Goal: Transaction & Acquisition: Book appointment/travel/reservation

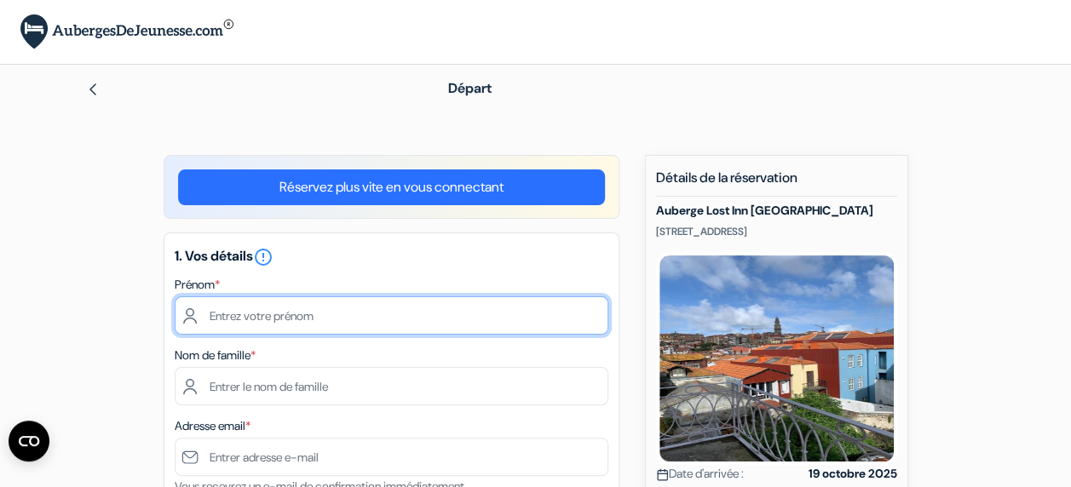
click at [245, 308] on input "text" at bounding box center [392, 316] width 434 height 38
type input "[PERSON_NAME]"
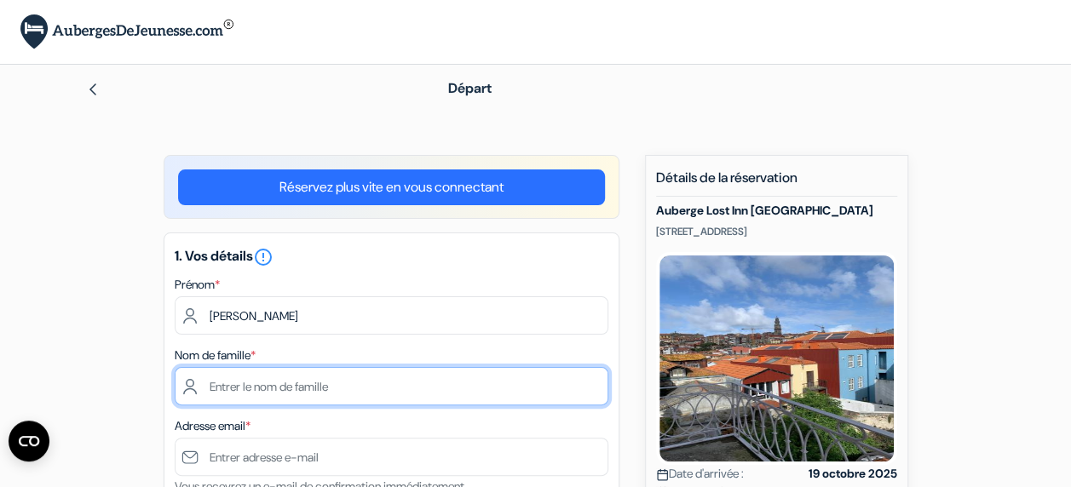
type input "brun"
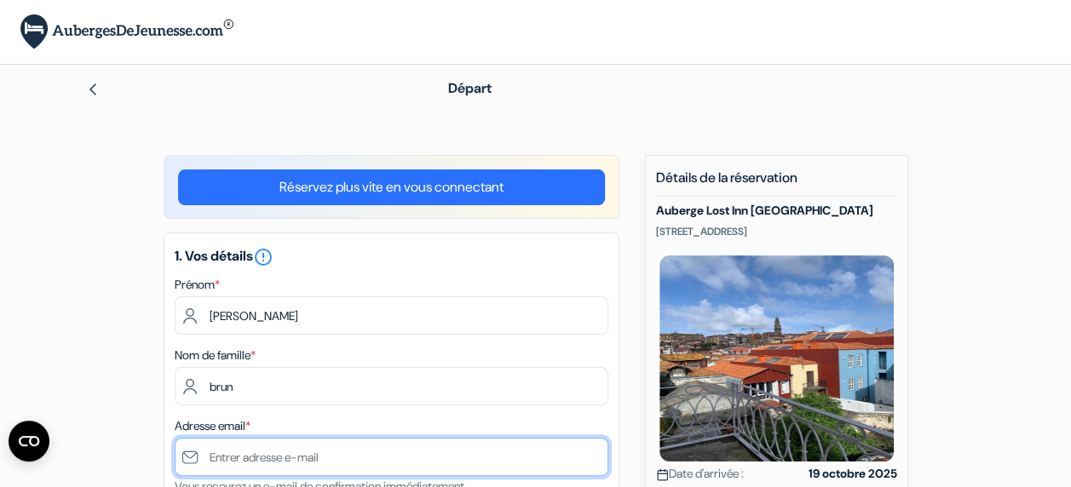
type input "[EMAIL_ADDRESS][DOMAIN_NAME]"
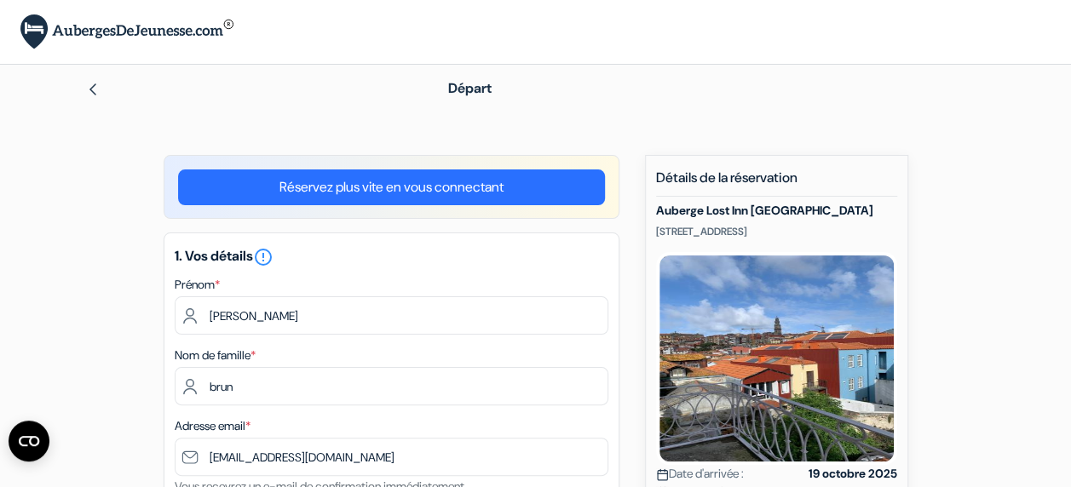
type input "0781870988"
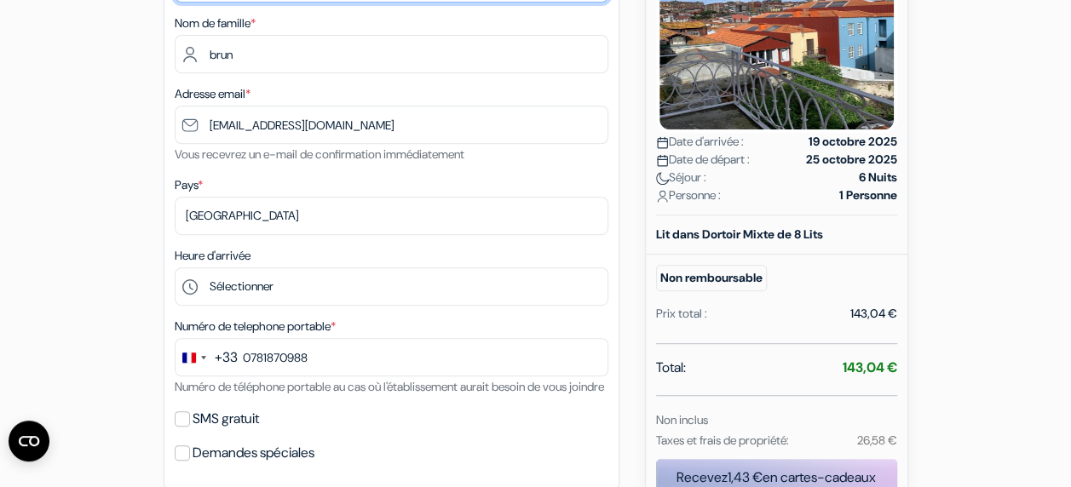
scroll to position [341, 0]
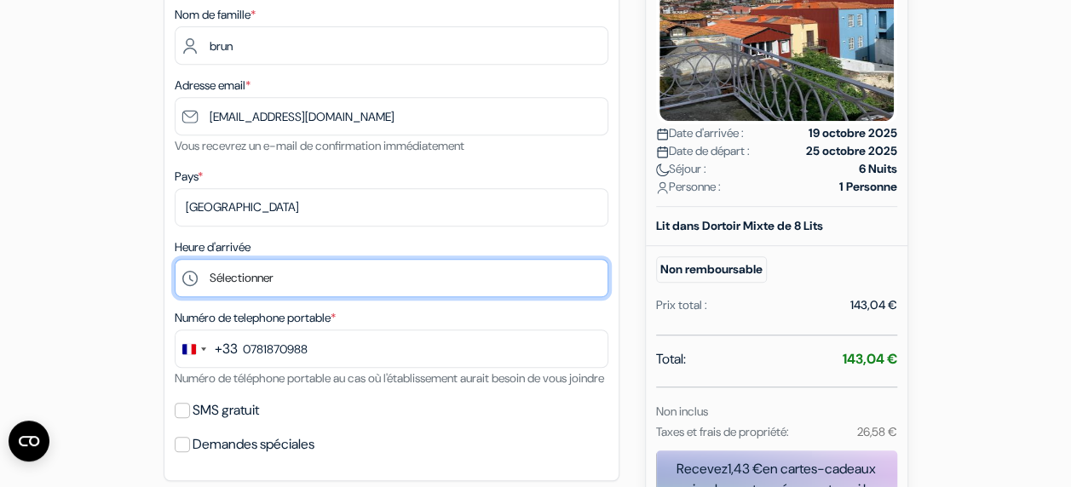
click at [250, 274] on select "Sélectionner 15:00 16:00 17:00 18:00 19:00 20:00 21:00 22:00 23:00" at bounding box center [392, 278] width 434 height 38
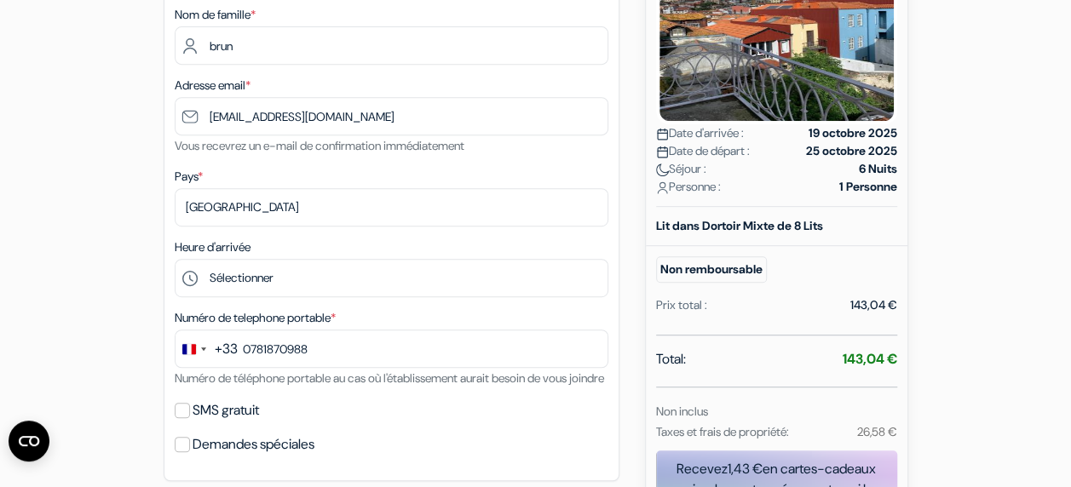
click at [16, 167] on form "Départ add_box Auberge Lost Inn Porto Rua Escura, 23, Porto, Portugal no_plan *" at bounding box center [535, 405] width 1071 height 1363
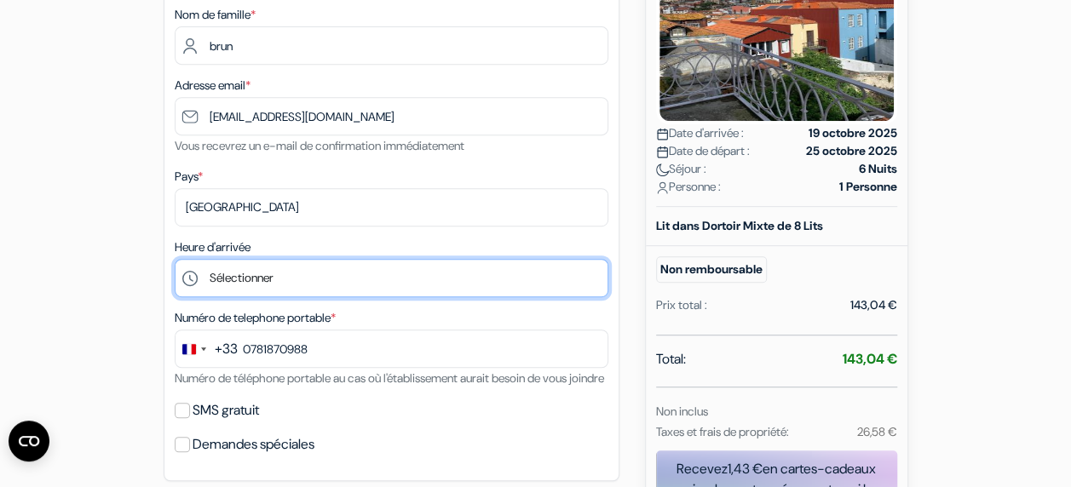
click at [285, 283] on select "Sélectionner 15:00 16:00 17:00 18:00 19:00 20:00 21:00 22:00 23:00" at bounding box center [392, 278] width 434 height 38
select select "15"
click at [175, 261] on select "Sélectionner 15:00 16:00 17:00 18:00 19:00 20:00 21:00 22:00 23:00" at bounding box center [392, 278] width 434 height 38
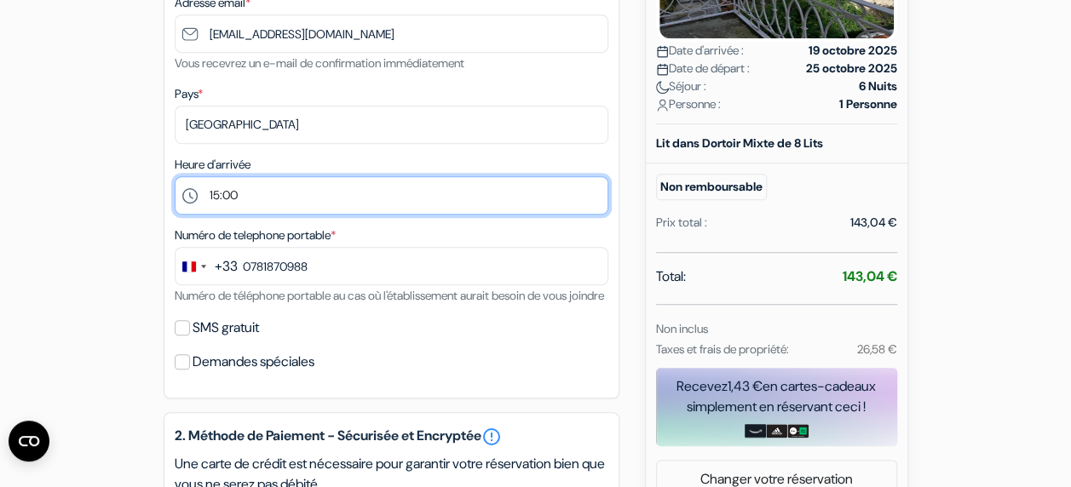
scroll to position [426, 0]
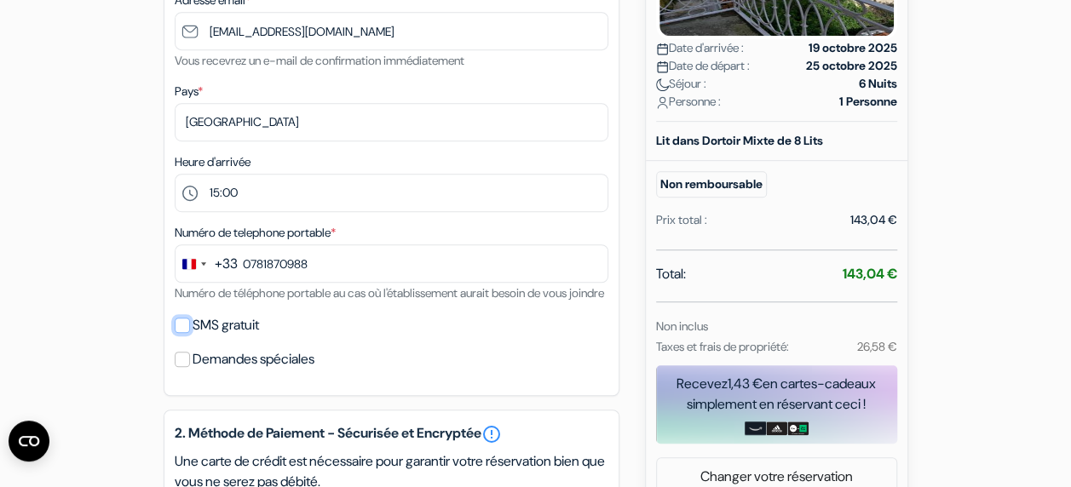
click at [179, 333] on input "SMS gratuit" at bounding box center [182, 325] width 15 height 15
checkbox input "true"
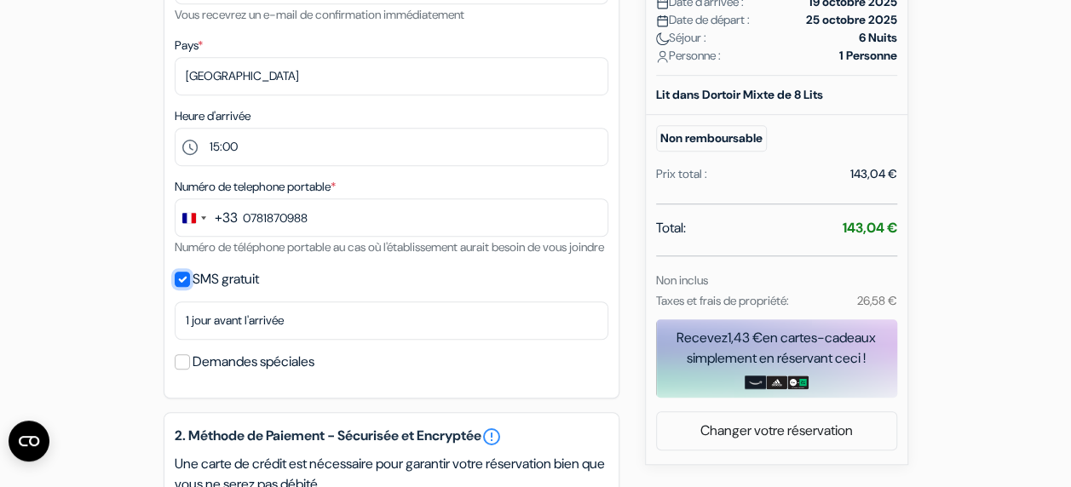
scroll to position [511, 0]
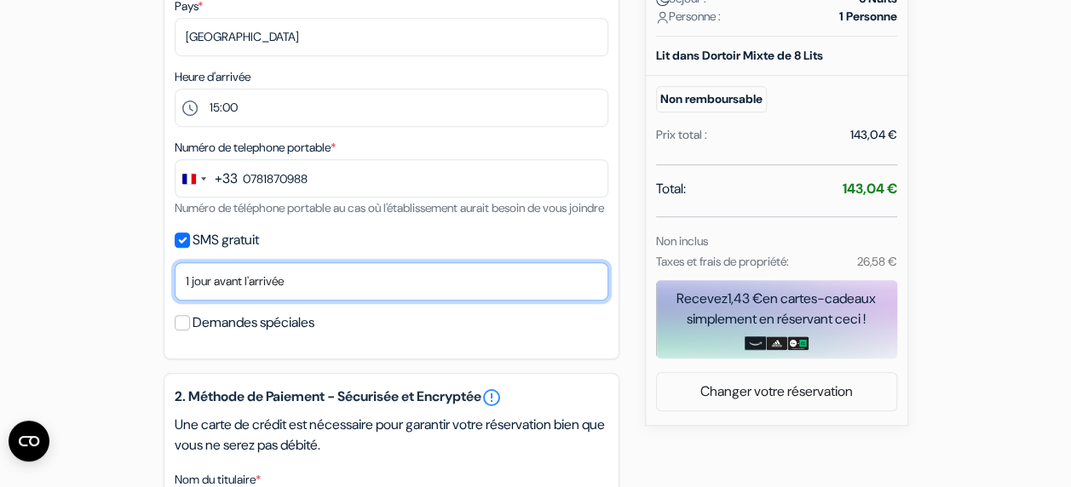
click at [272, 301] on select "Non merci Maintenant Le jour de votre arrivée 1 jour avant l'arrivée 2 jours av…" at bounding box center [392, 281] width 434 height 38
select select "0"
click at [175, 285] on select "Non merci Maintenant Le jour de votre arrivée 1 jour avant l'arrivée 2 jours av…" at bounding box center [392, 281] width 434 height 38
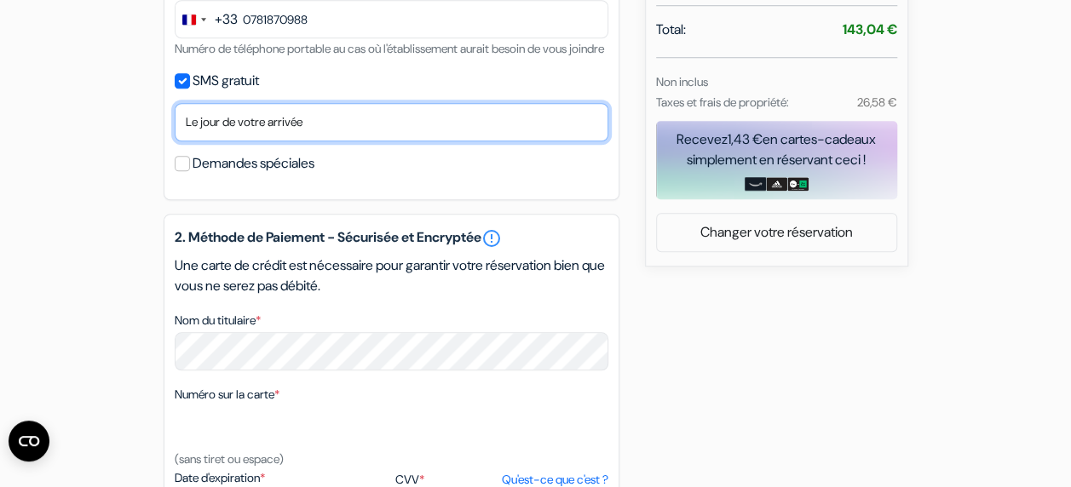
scroll to position [682, 0]
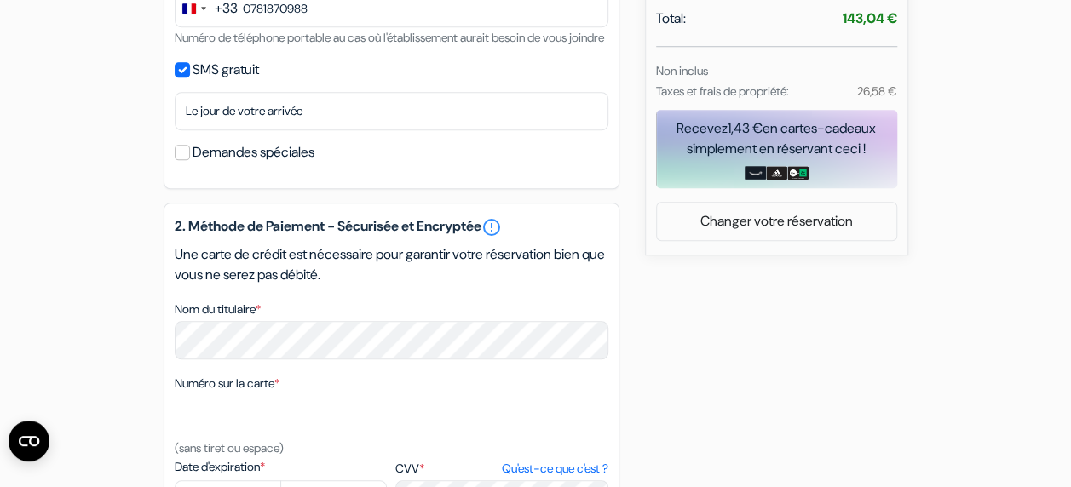
click at [112, 264] on div "add_box Auberge Lost Inn Porto Rua Escura, 23, Porto, Portugal Détails de l'éta…" at bounding box center [535, 155] width 971 height 1364
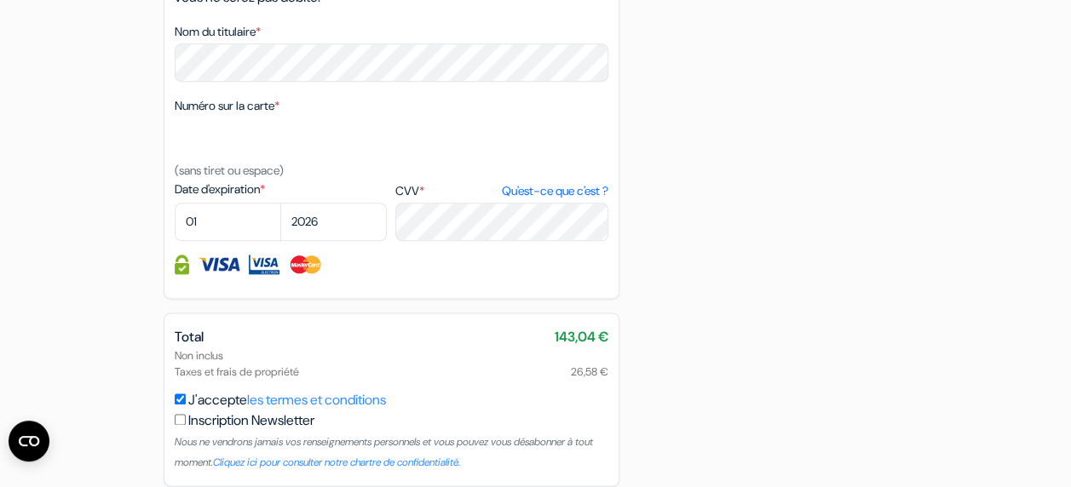
scroll to position [970, 0]
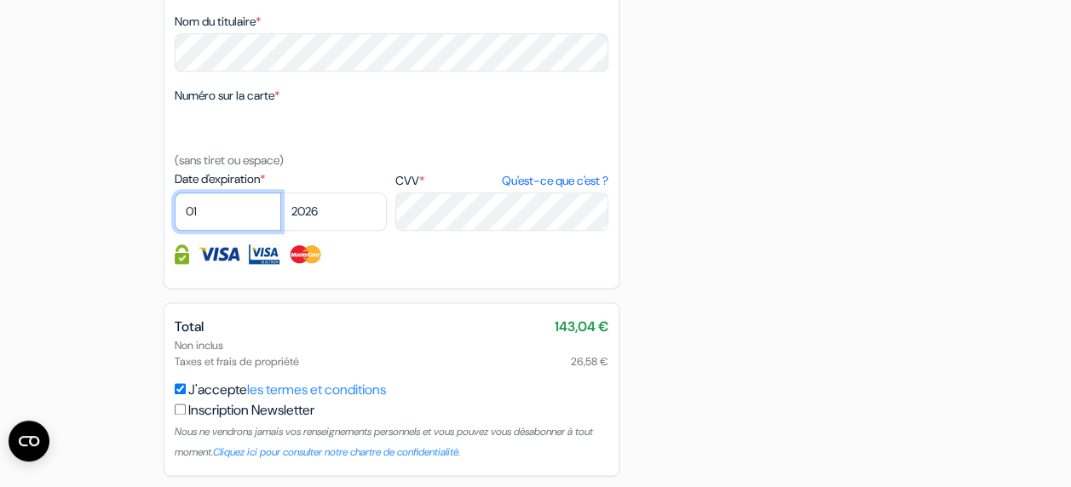
click at [230, 229] on select "01 02 03 04 05 06 07 08 09 10 11 12" at bounding box center [228, 212] width 107 height 38
select select "11"
click at [175, 216] on select "01 02 03 04 05 06 07 08 09 10 11 12" at bounding box center [228, 212] width 107 height 38
click at [303, 231] on select "2025 2026 2027 2028 2029 2030 2031 2032 2033 2034 2035 2036 2037 2038 2039 2040…" at bounding box center [333, 212] width 107 height 38
select select "2025"
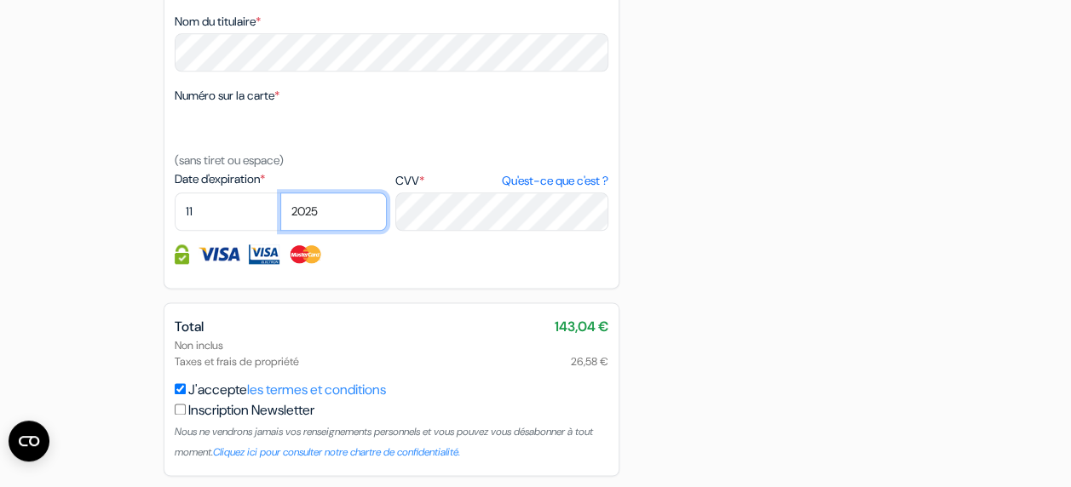
click at [280, 216] on select "2025 2026 2027 2028 2029 2030 2031 2032 2033 2034 2035 2036 2037 2038 2039 2040…" at bounding box center [333, 212] width 107 height 38
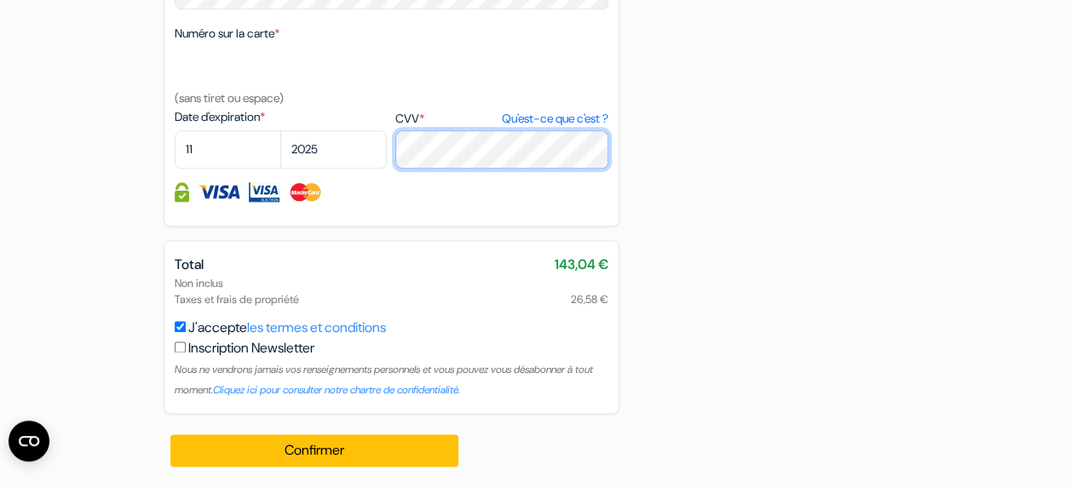
scroll to position [1055, 0]
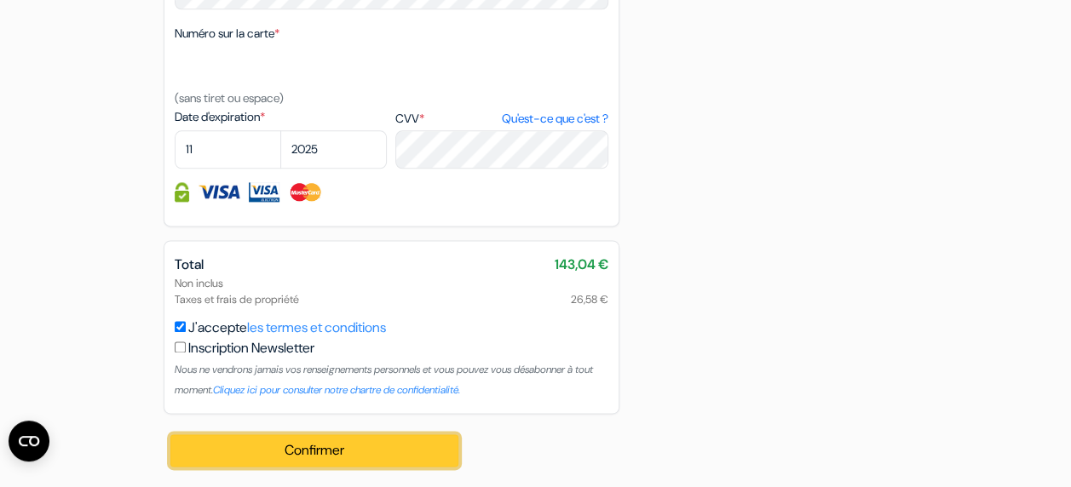
click at [325, 446] on button "Confirmer Loading..." at bounding box center [314, 451] width 289 height 32
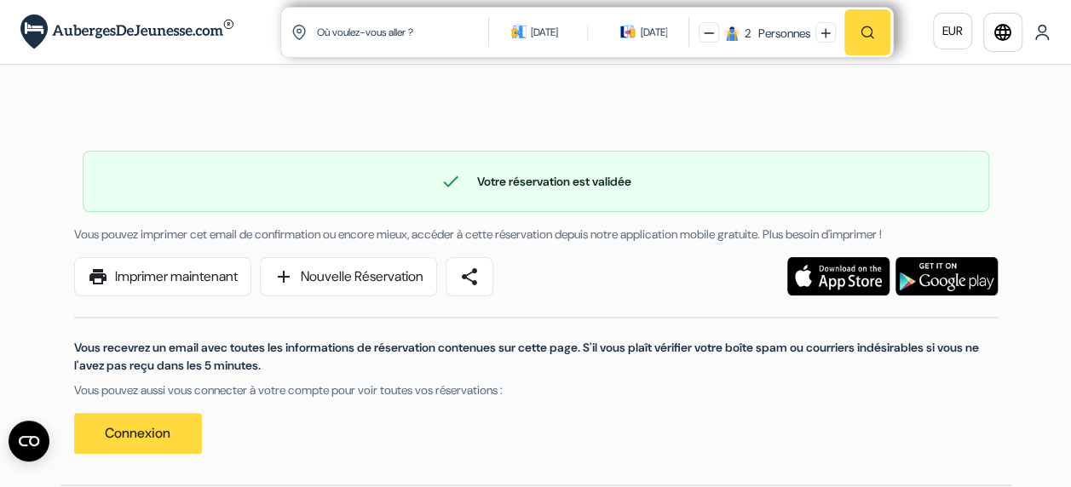
scroll to position [85, 0]
